Goal: Task Accomplishment & Management: Manage account settings

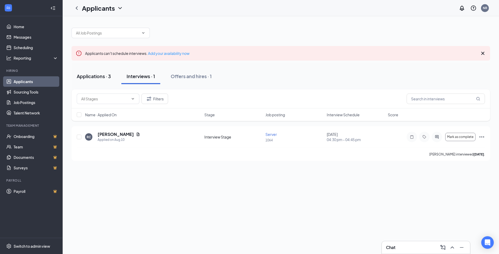
click at [101, 74] on div "Applications · 3" at bounding box center [94, 76] width 34 height 7
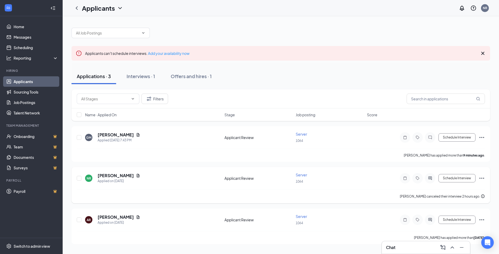
click at [430, 181] on div at bounding box center [430, 178] width 10 height 10
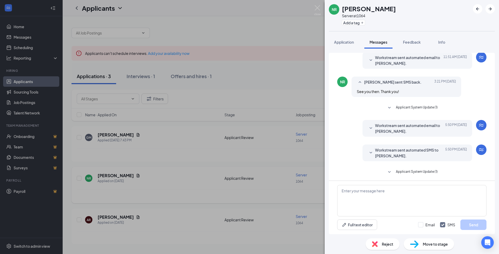
scroll to position [100, 0]
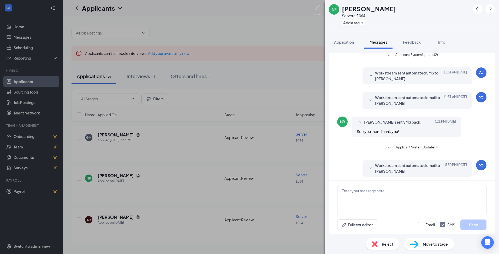
scroll to position [100, 0]
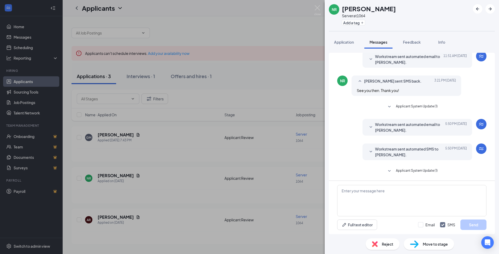
click at [428, 174] on span "Applicant System Update (1)" at bounding box center [417, 171] width 42 height 6
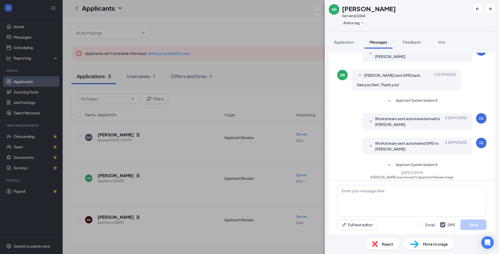
scroll to position [114, 0]
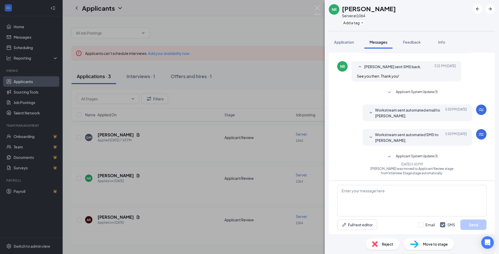
click at [305, 79] on div "NR Nicole Ruiz Server at 1064 Add a tag Application Messages Feedback Info Load…" at bounding box center [249, 127] width 499 height 254
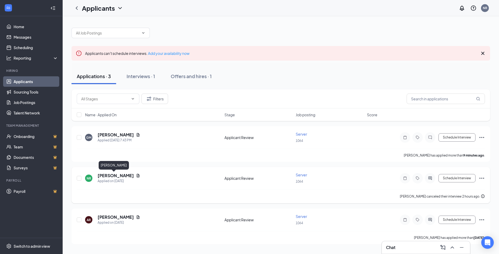
click at [111, 175] on h5 "[PERSON_NAME]" at bounding box center [116, 175] width 36 height 6
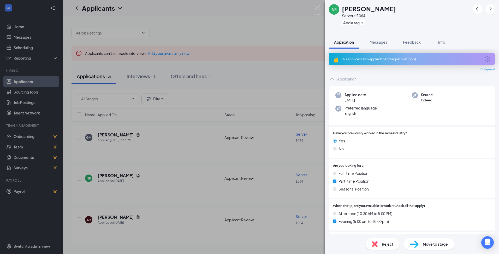
click at [263, 46] on div "NR Nicole Ruiz Server at 1064 Add a tag Application Messages Feedback Info This…" at bounding box center [249, 127] width 499 height 254
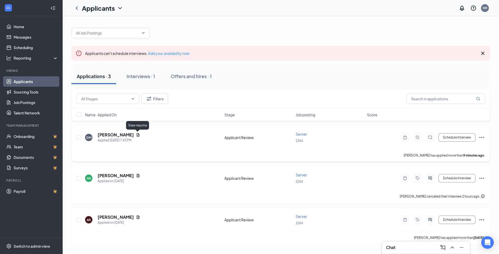
click at [136, 133] on icon "Document" at bounding box center [138, 135] width 4 height 4
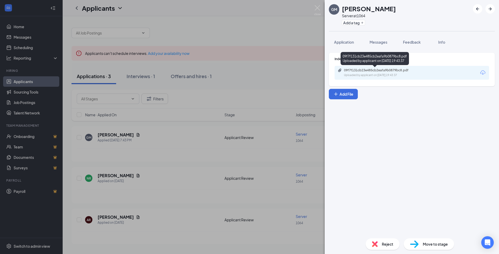
click at [406, 74] on div "Uploaded by applicant on Aug 26, 2025 at 19:43:37" at bounding box center [383, 75] width 78 height 4
click at [384, 242] on span "Reject" at bounding box center [387, 244] width 11 height 6
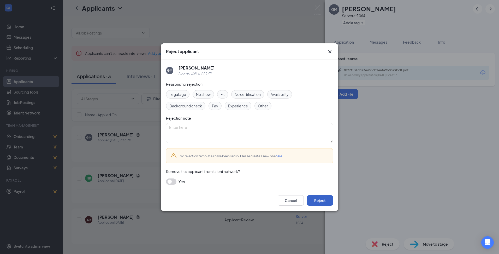
click at [324, 201] on button "Reject" at bounding box center [320, 200] width 26 height 10
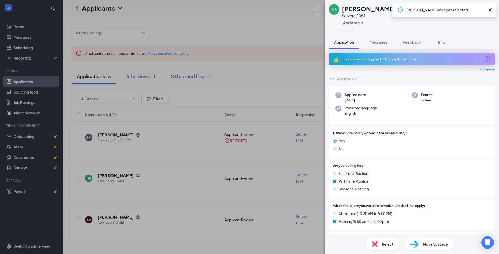
click at [147, 76] on div "NR Nicole Ruiz Server at 1064 Add a tag Application Messages Feedback Info This…" at bounding box center [249, 127] width 499 height 254
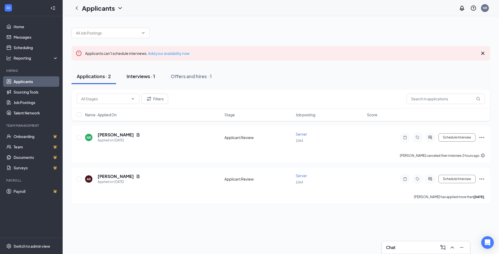
click at [146, 76] on div "Interviews · 1" at bounding box center [141, 76] width 28 height 7
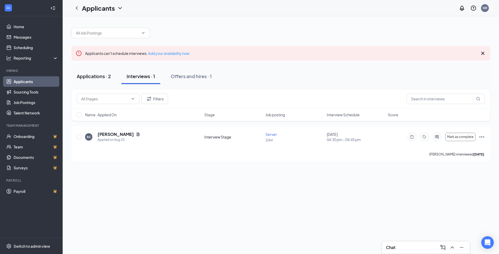
click at [99, 75] on div "Applications · 2" at bounding box center [94, 76] width 34 height 7
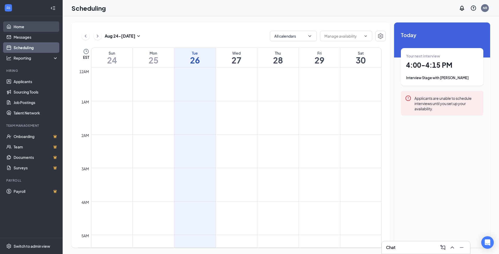
click at [25, 28] on link "Home" at bounding box center [36, 26] width 45 height 10
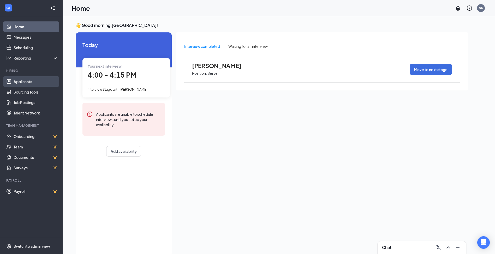
click at [30, 79] on link "Applicants" at bounding box center [36, 81] width 45 height 10
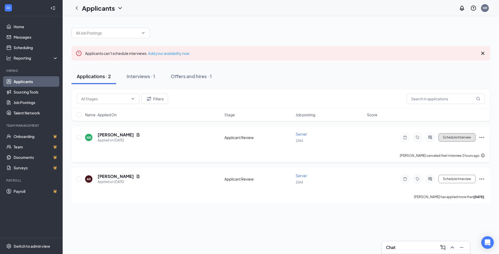
click at [454, 137] on button "Schedule Interview" at bounding box center [456, 137] width 37 height 8
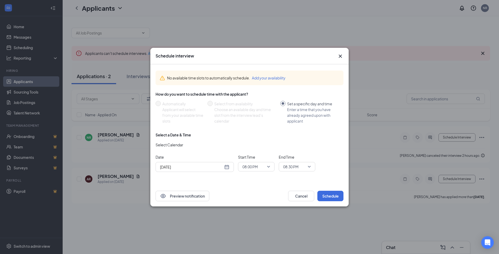
click at [229, 167] on div "[DATE]" at bounding box center [194, 167] width 69 height 6
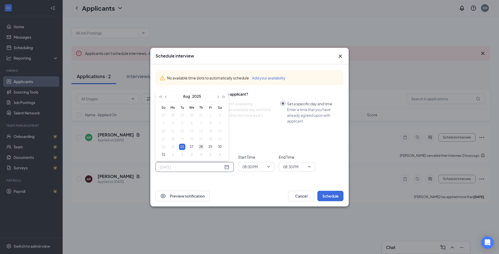
type input "[DATE]"
click at [201, 148] on div "28" at bounding box center [201, 147] width 6 height 6
click at [251, 166] on span "08:00 PM" at bounding box center [249, 167] width 15 height 8
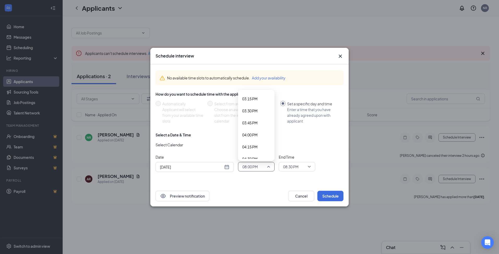
scroll to position [737, 0]
click at [254, 154] on span "04:30 PM" at bounding box center [249, 153] width 15 height 6
click at [300, 169] on span "08:30 PM" at bounding box center [294, 167] width 23 height 8
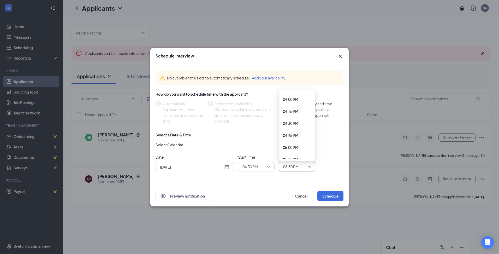
scroll to position [761, 0]
click at [296, 140] on span "04:45 PM" at bounding box center [290, 141] width 15 height 6
click at [337, 196] on button "Schedule" at bounding box center [330, 195] width 26 height 10
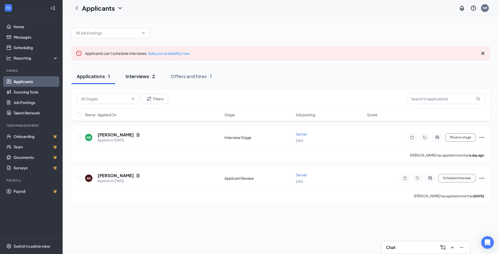
click at [144, 77] on div "Interviews · 2" at bounding box center [140, 76] width 29 height 7
